Goal: Transaction & Acquisition: Purchase product/service

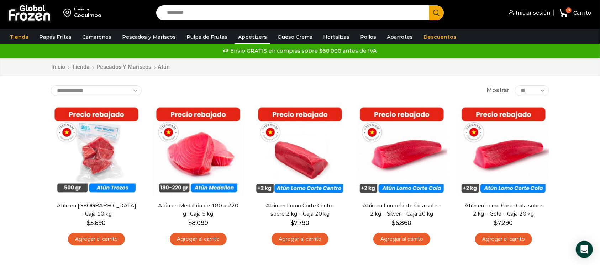
click at [238, 35] on link "Appetizers" at bounding box center [252, 37] width 36 height 14
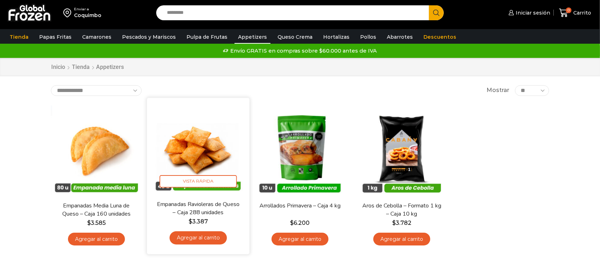
click at [197, 152] on img at bounding box center [198, 149] width 92 height 92
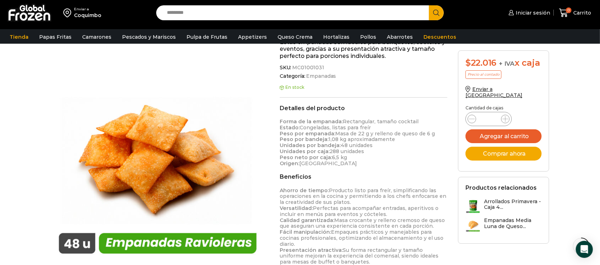
scroll to position [190, 0]
